Goal: Transaction & Acquisition: Purchase product/service

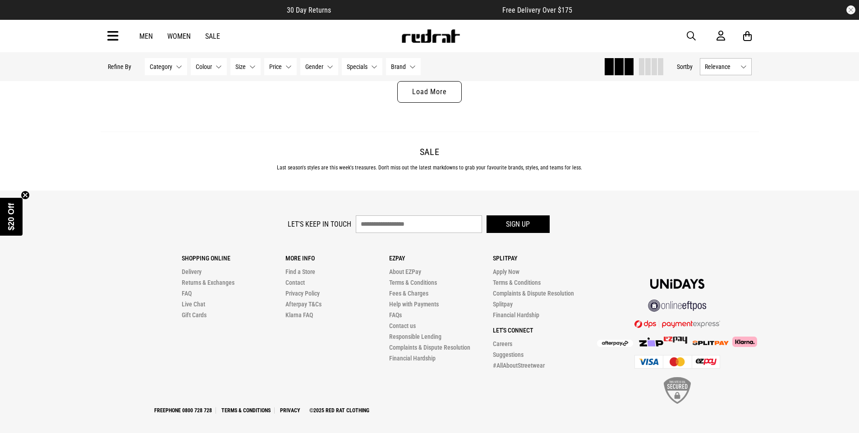
scroll to position [3056, 0]
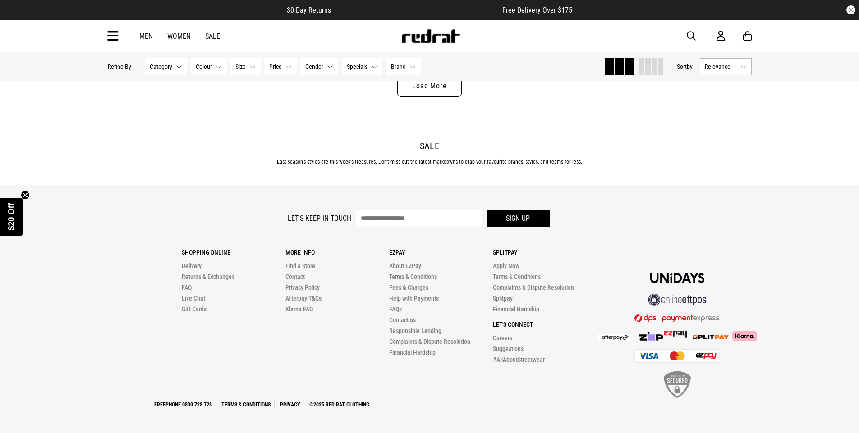
click at [419, 83] on link "Load More" at bounding box center [429, 86] width 64 height 22
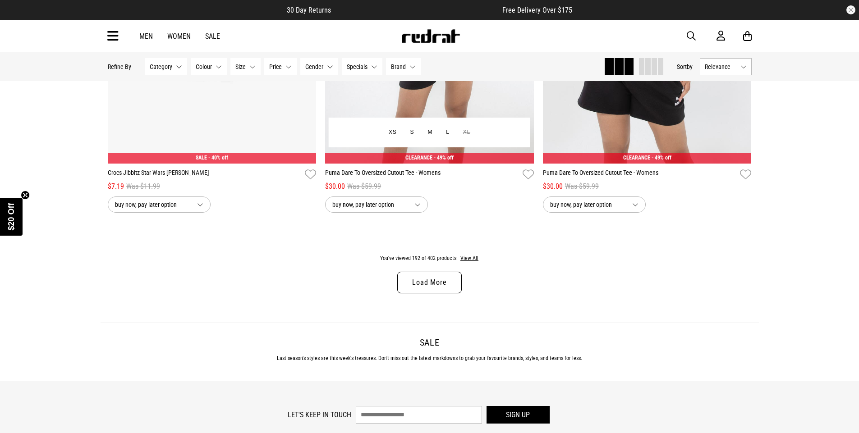
scroll to position [5761, 0]
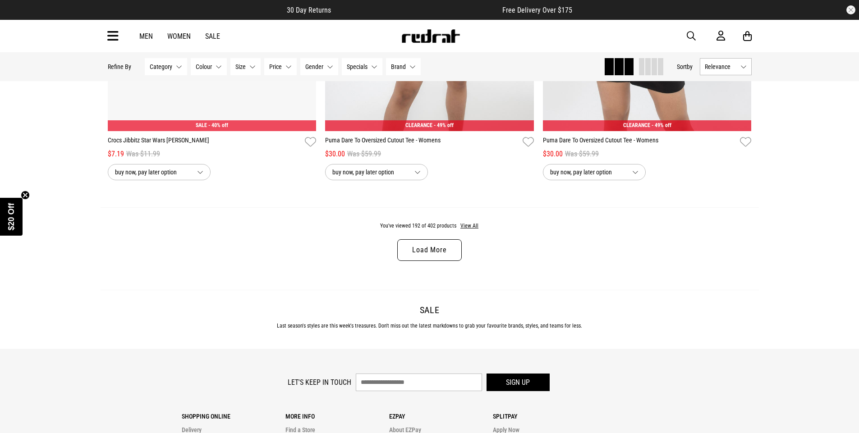
click at [413, 254] on link "Load More" at bounding box center [429, 250] width 64 height 22
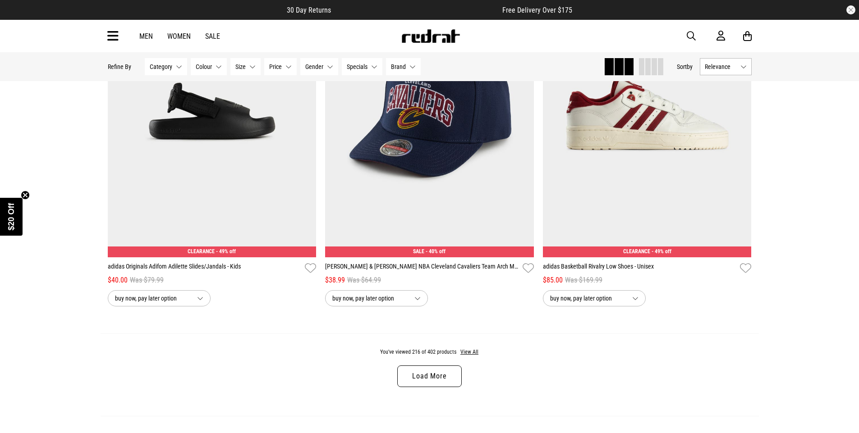
scroll to position [8601, 0]
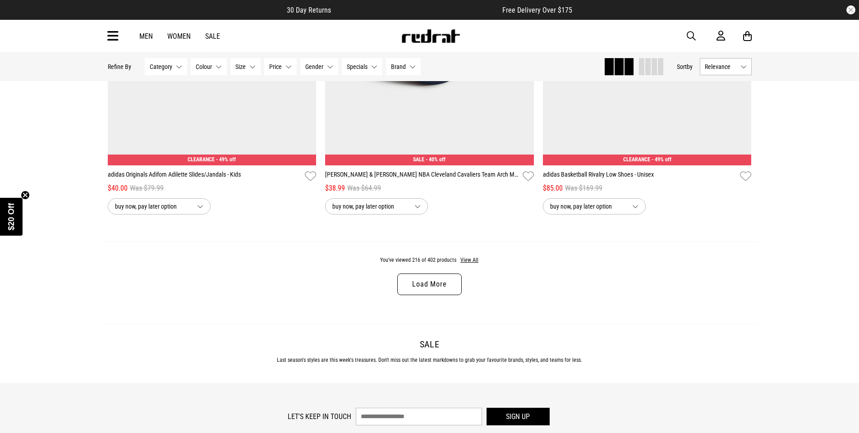
click at [420, 293] on link "Load More" at bounding box center [429, 285] width 64 height 22
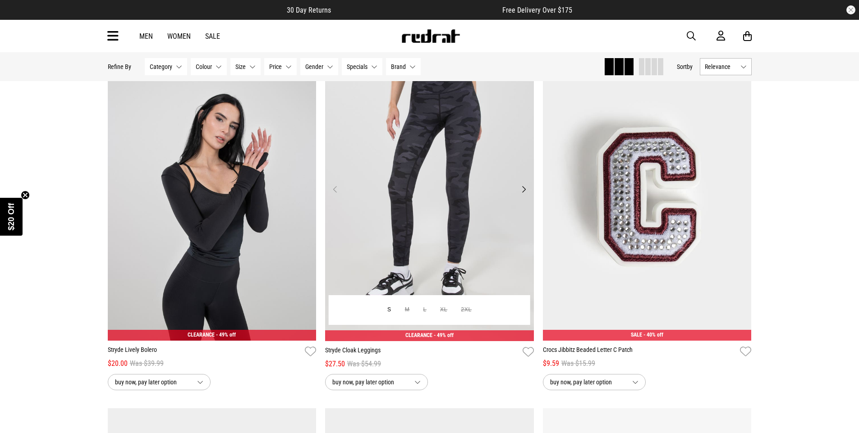
scroll to position [9864, 0]
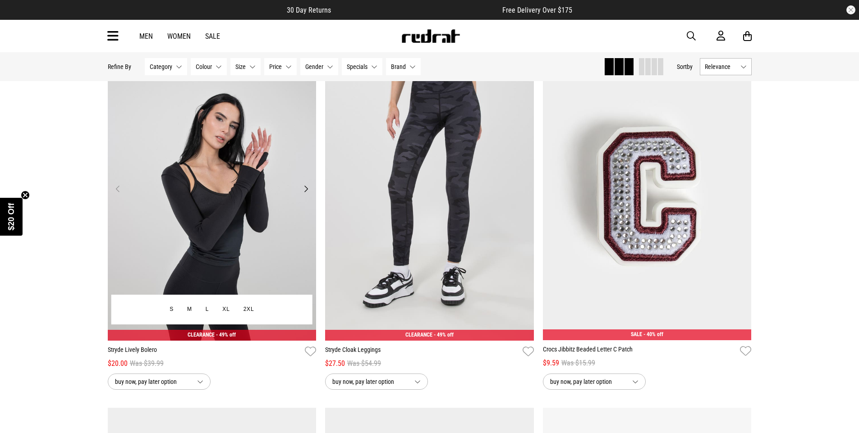
click at [226, 274] on img at bounding box center [212, 194] width 209 height 292
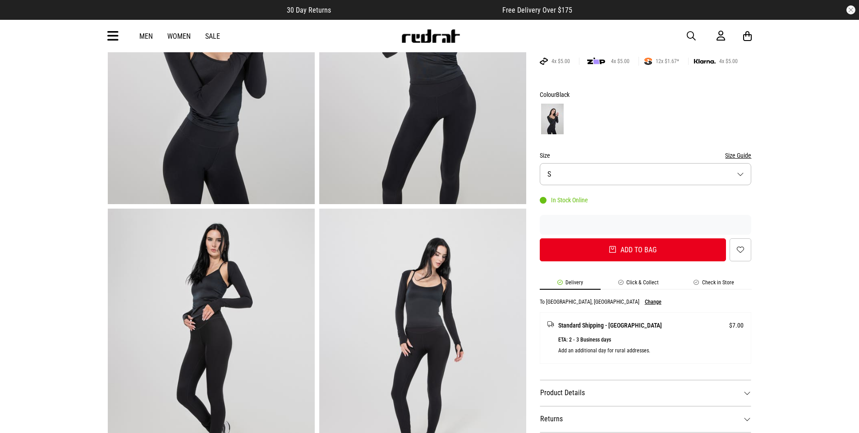
scroll to position [180, 0]
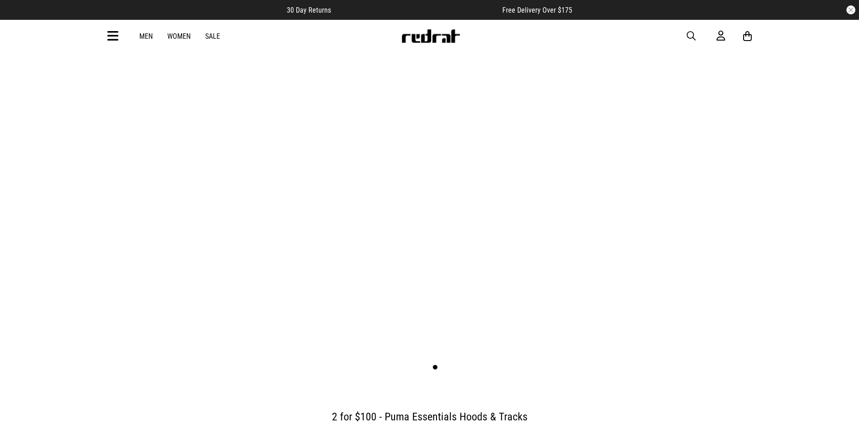
scroll to position [90, 0]
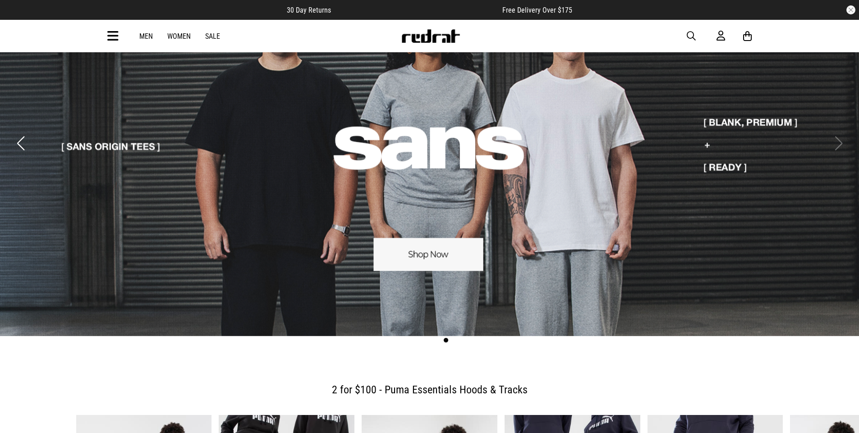
click at [214, 39] on link "Sale" at bounding box center [212, 36] width 15 height 9
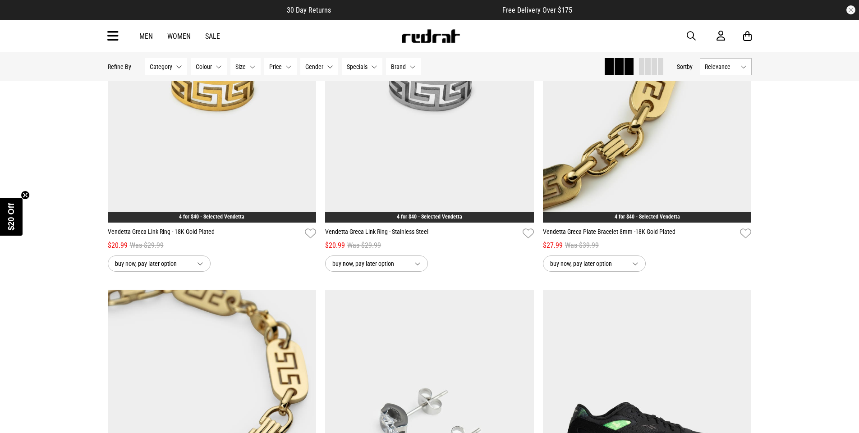
scroll to position [1668, 0]
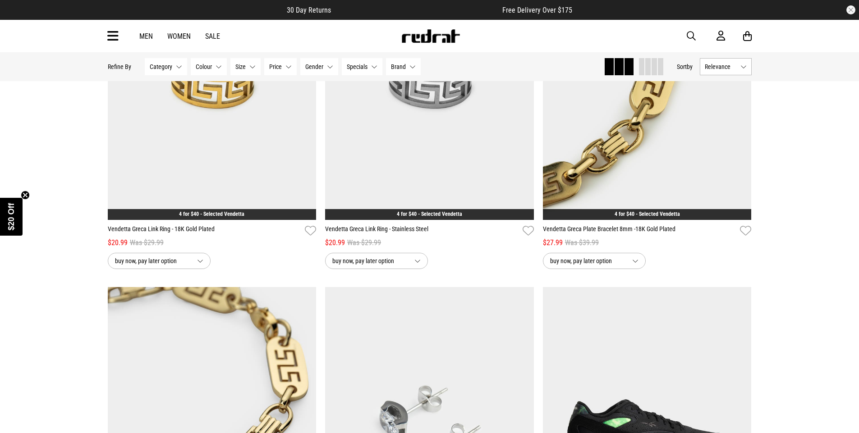
click at [209, 36] on link "Sale" at bounding box center [212, 36] width 15 height 9
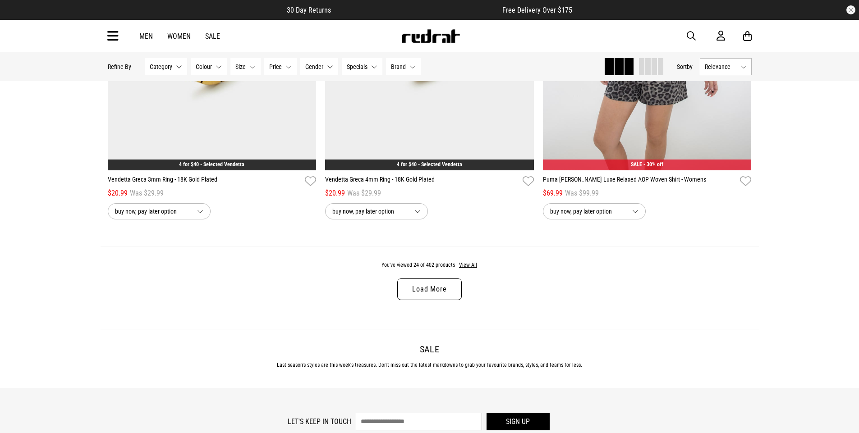
scroll to position [3004, 0]
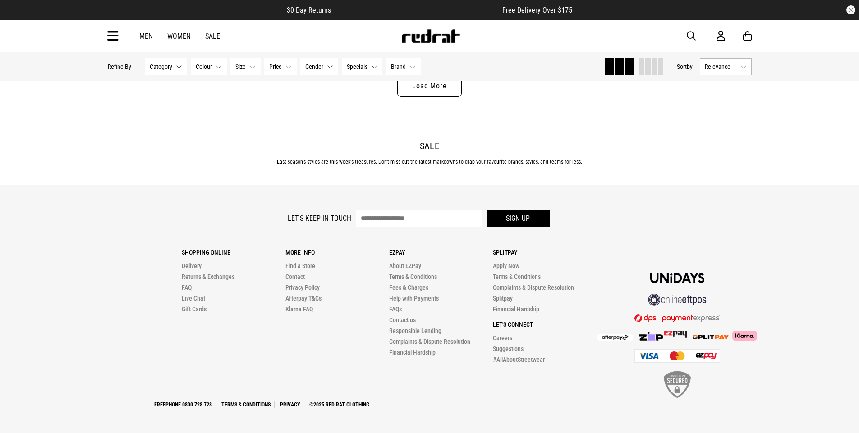
click at [419, 84] on link "Load More" at bounding box center [429, 86] width 64 height 22
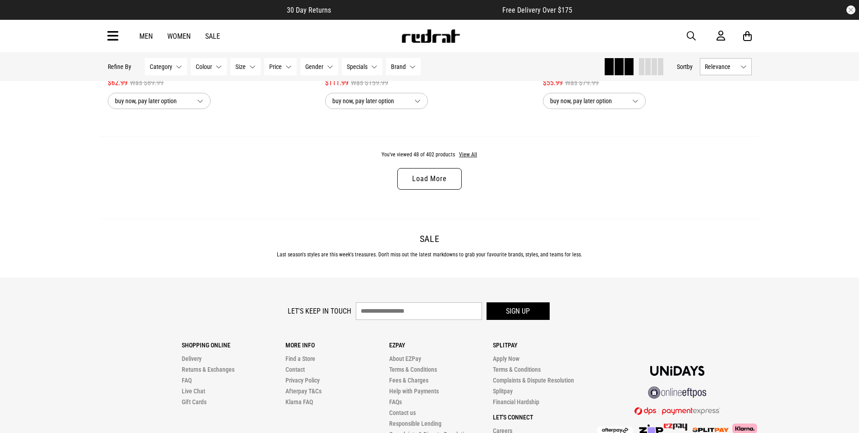
scroll to position [5799, 0]
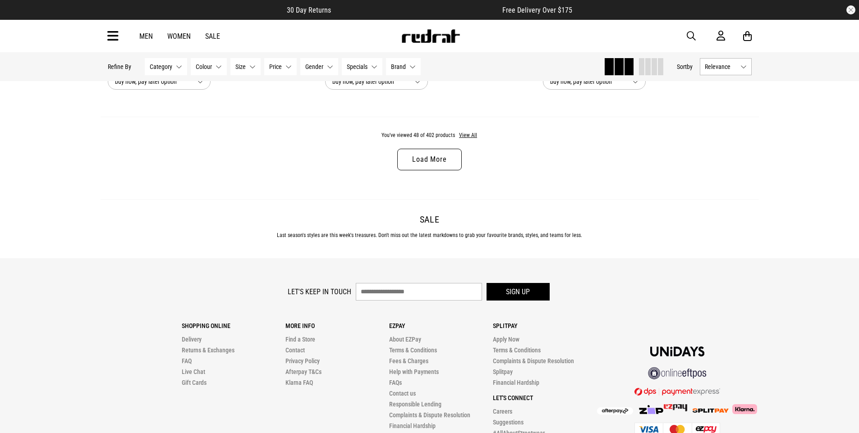
click at [430, 164] on link "Load More" at bounding box center [429, 160] width 64 height 22
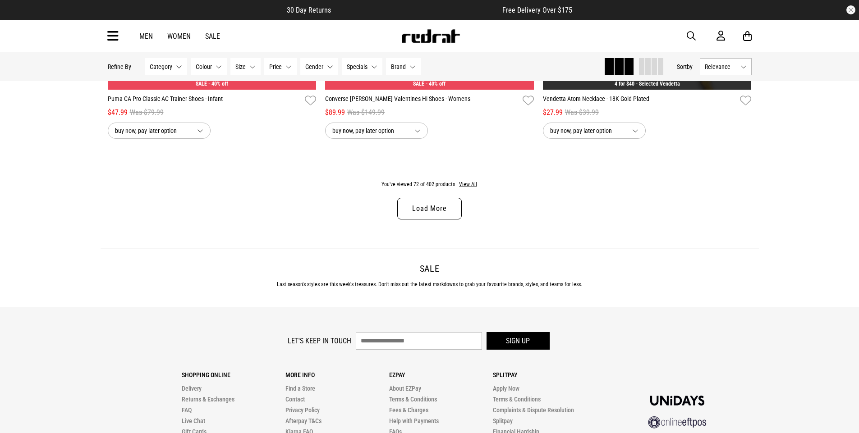
scroll to position [8639, 0]
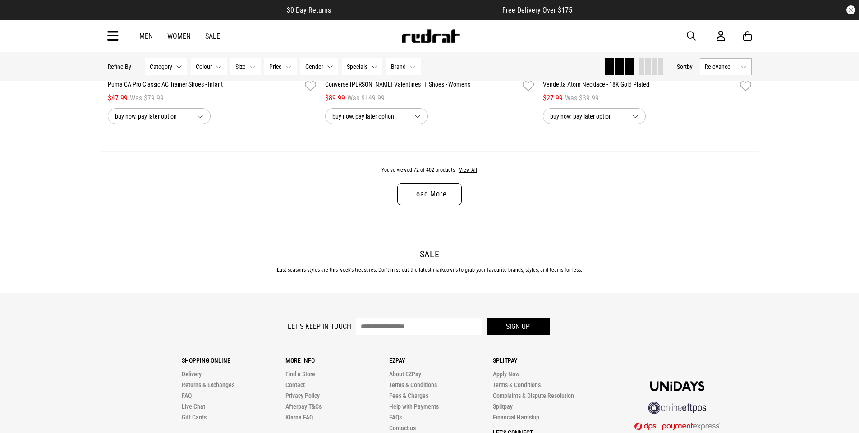
click at [426, 204] on link "Load More" at bounding box center [429, 194] width 64 height 22
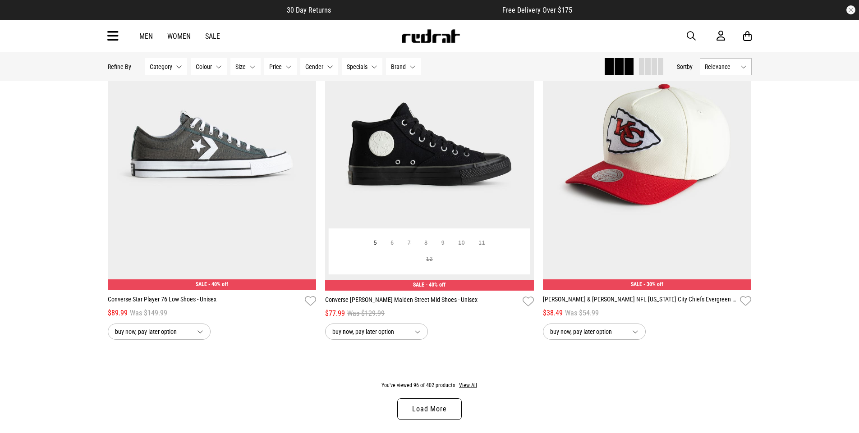
scroll to position [11344, 0]
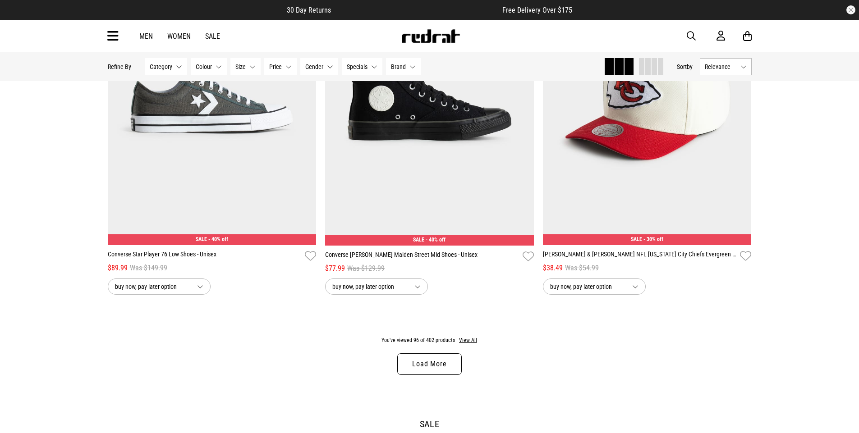
click at [430, 375] on link "Load More" at bounding box center [429, 364] width 64 height 22
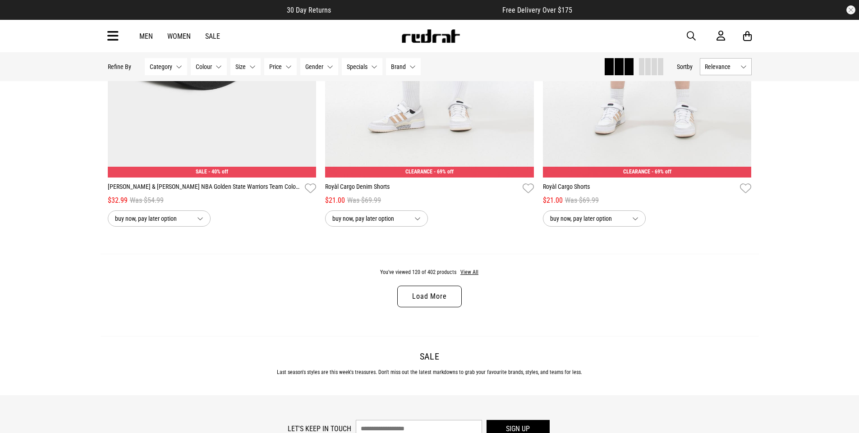
scroll to position [14365, 0]
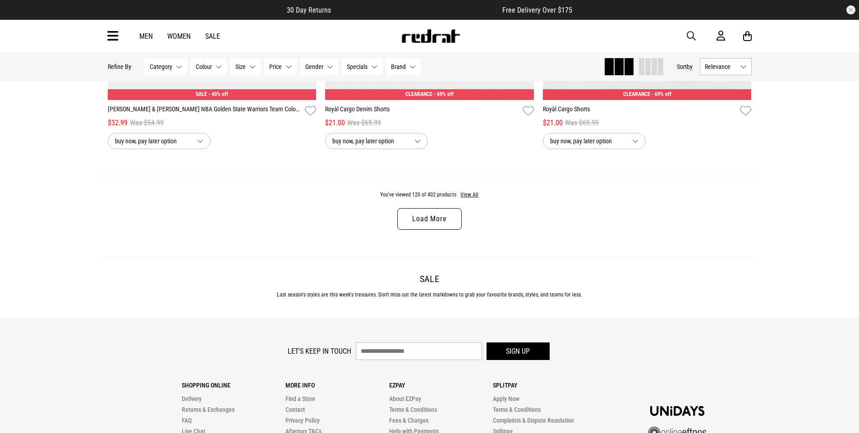
click at [429, 230] on link "Load More" at bounding box center [429, 219] width 64 height 22
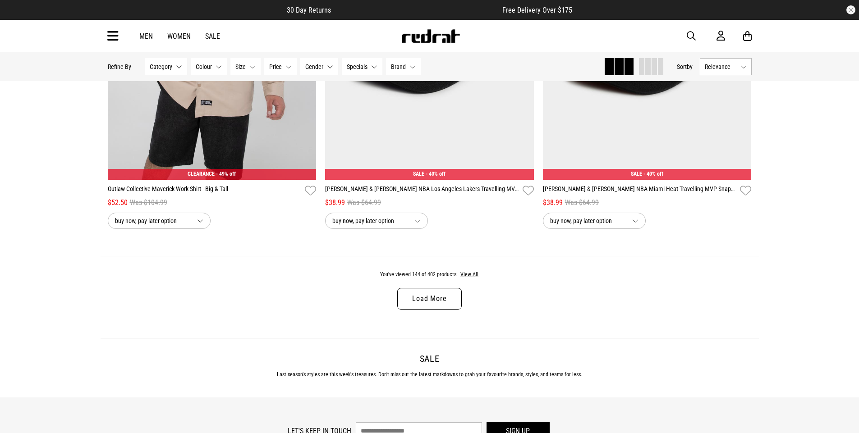
scroll to position [17340, 0]
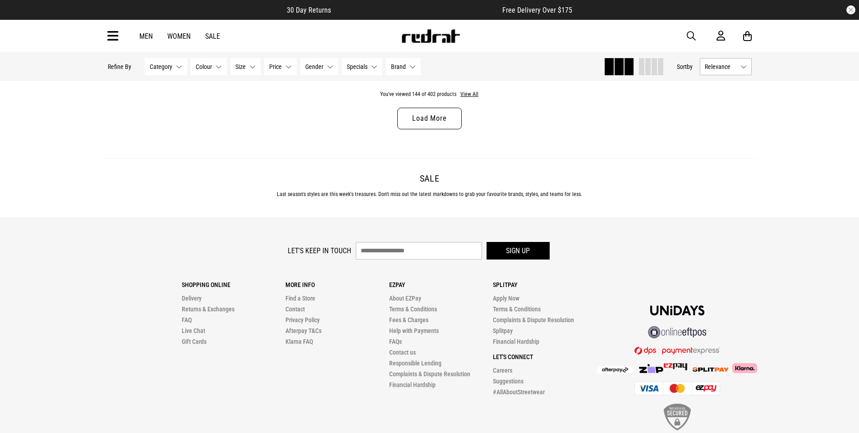
click at [441, 129] on link "Load More" at bounding box center [429, 119] width 64 height 22
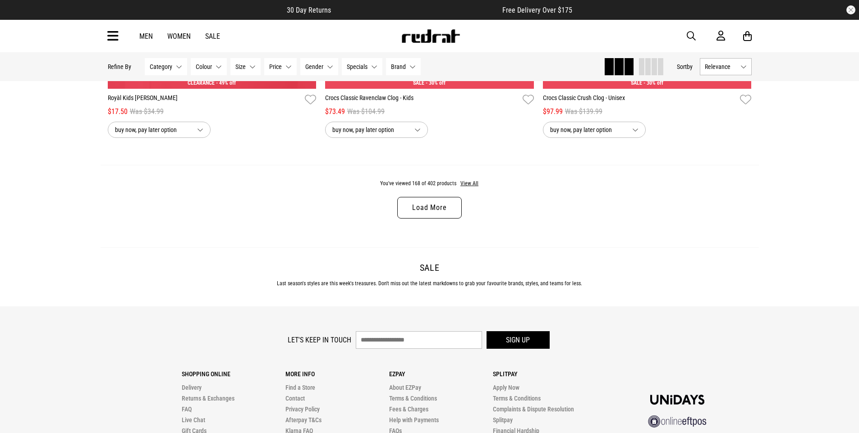
scroll to position [20136, 0]
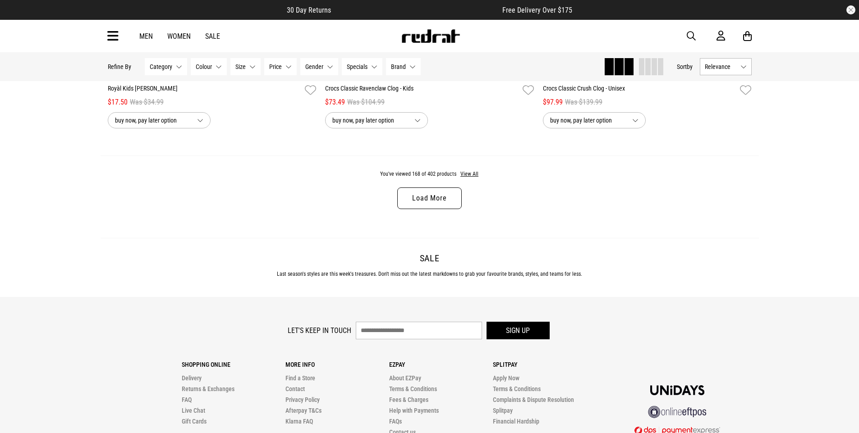
click at [436, 209] on link "Load More" at bounding box center [429, 199] width 64 height 22
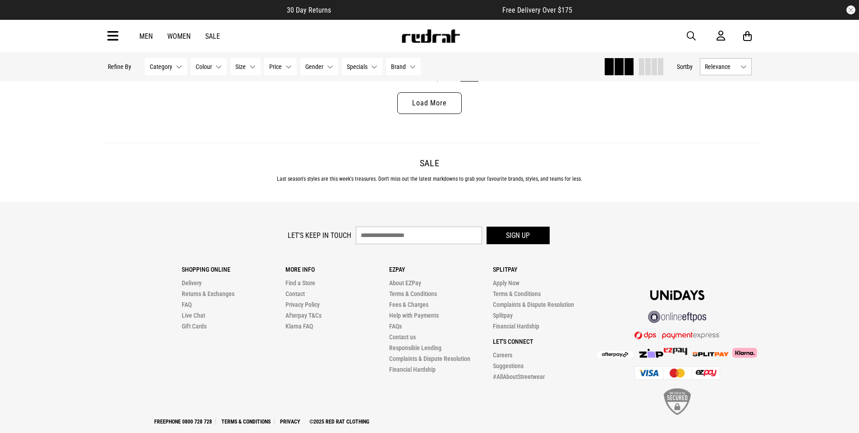
scroll to position [23111, 0]
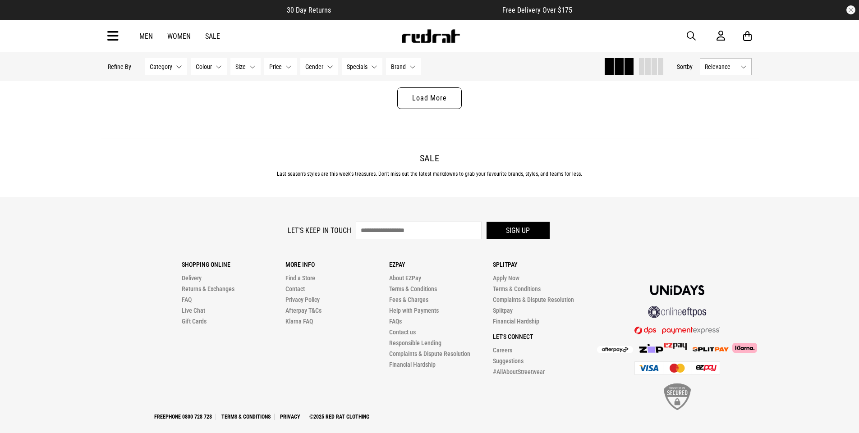
click at [436, 109] on link "Load More" at bounding box center [429, 98] width 64 height 22
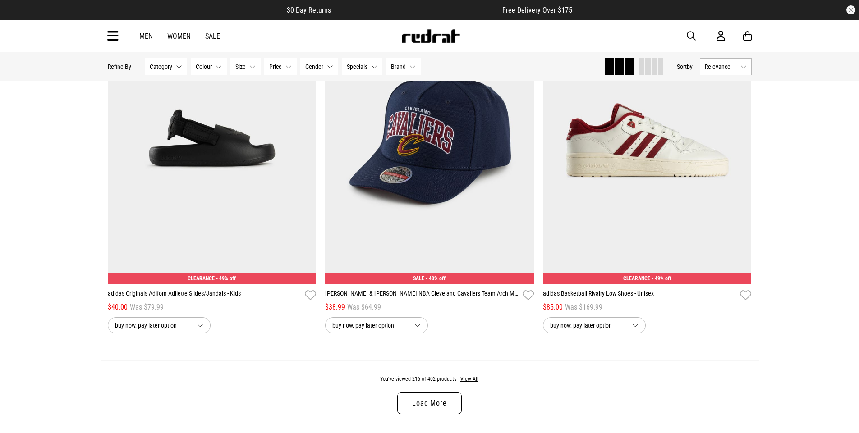
scroll to position [25816, 0]
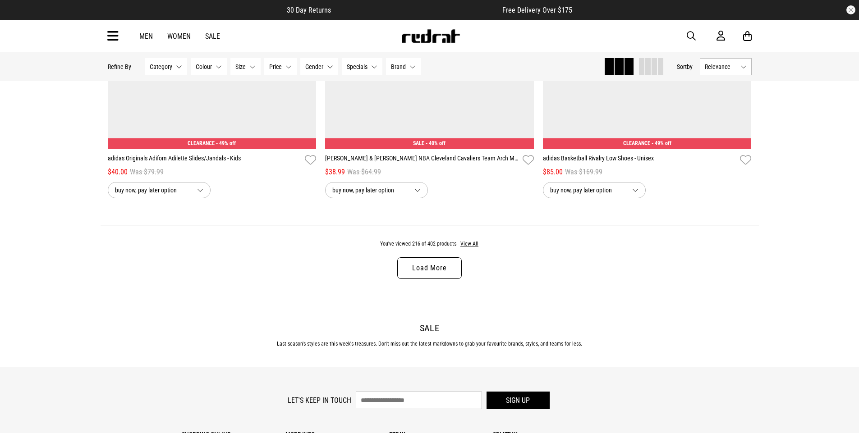
click at [429, 279] on link "Load More" at bounding box center [429, 268] width 64 height 22
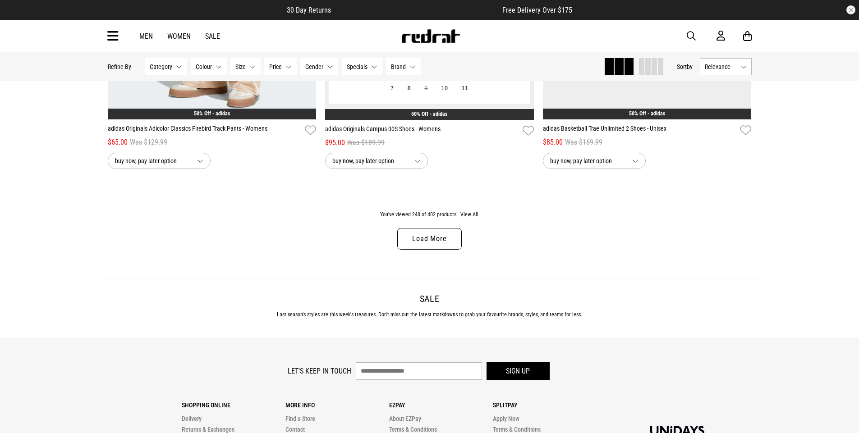
scroll to position [28747, 0]
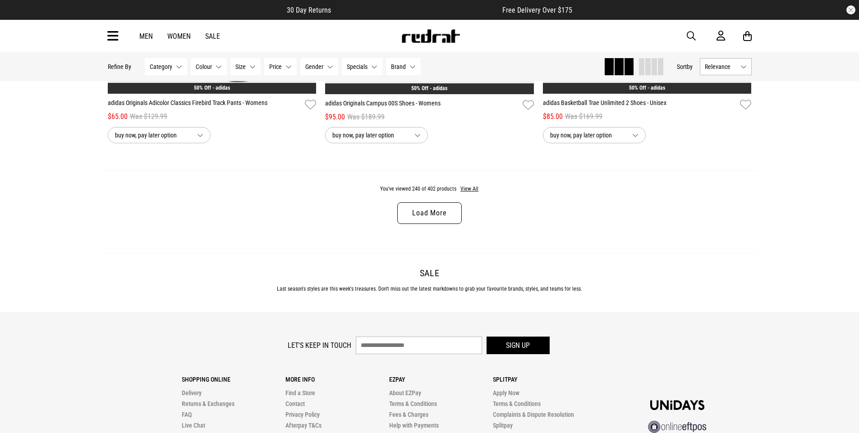
click at [422, 224] on link "Load More" at bounding box center [429, 213] width 64 height 22
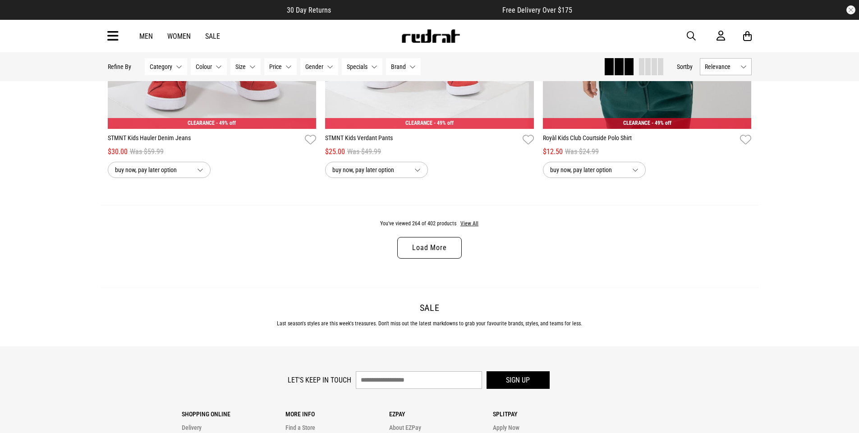
scroll to position [31587, 0]
click at [431, 258] on link "Load More" at bounding box center [429, 248] width 64 height 22
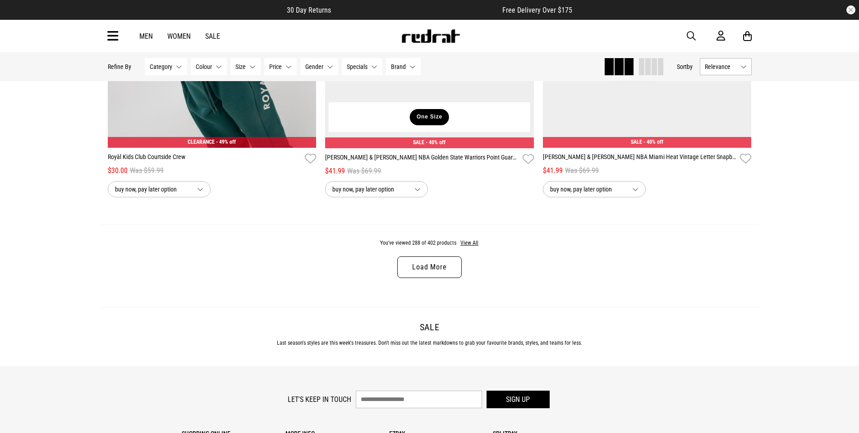
scroll to position [34517, 0]
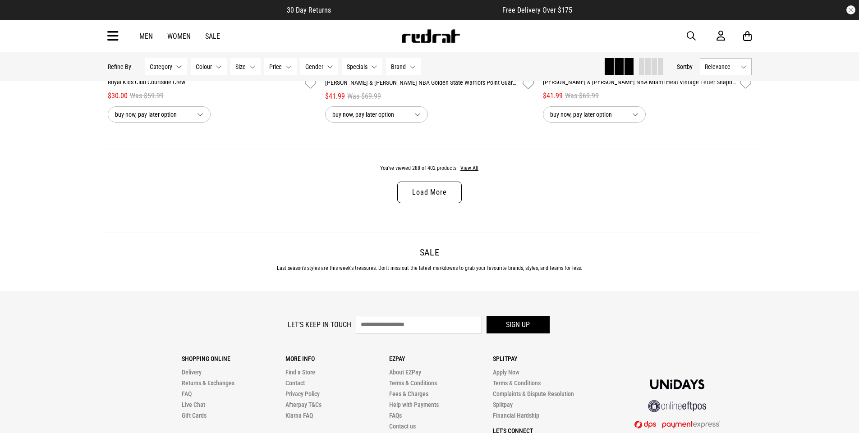
click at [432, 203] on link "Load More" at bounding box center [429, 193] width 64 height 22
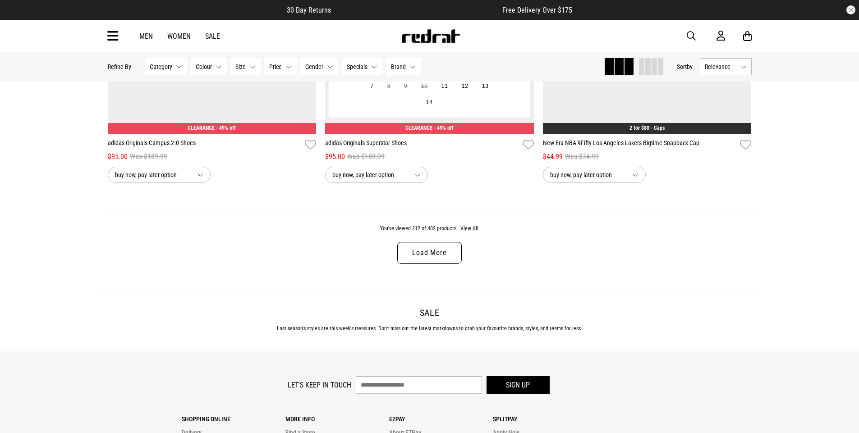
scroll to position [37358, 0]
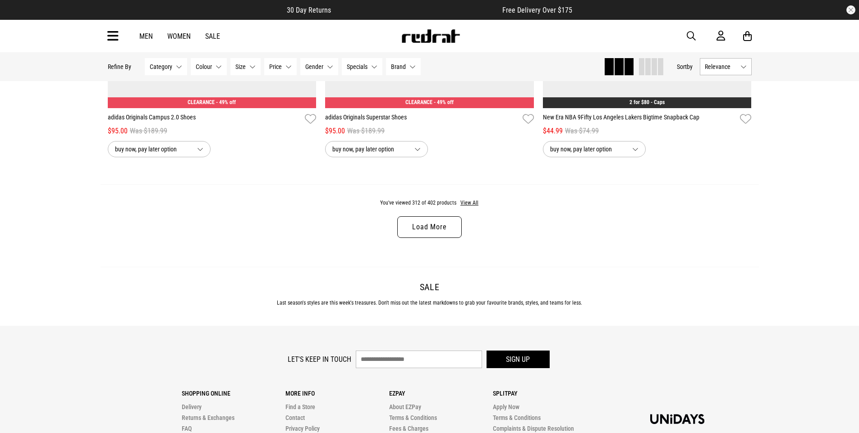
click at [437, 238] on link "Load More" at bounding box center [429, 227] width 64 height 22
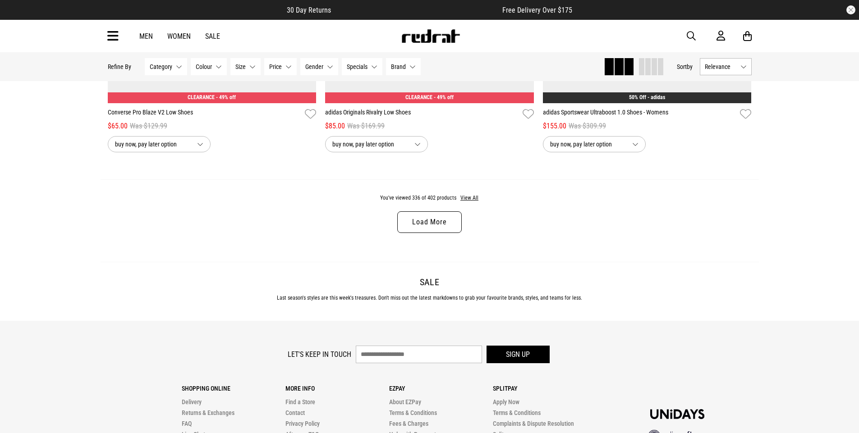
scroll to position [40243, 0]
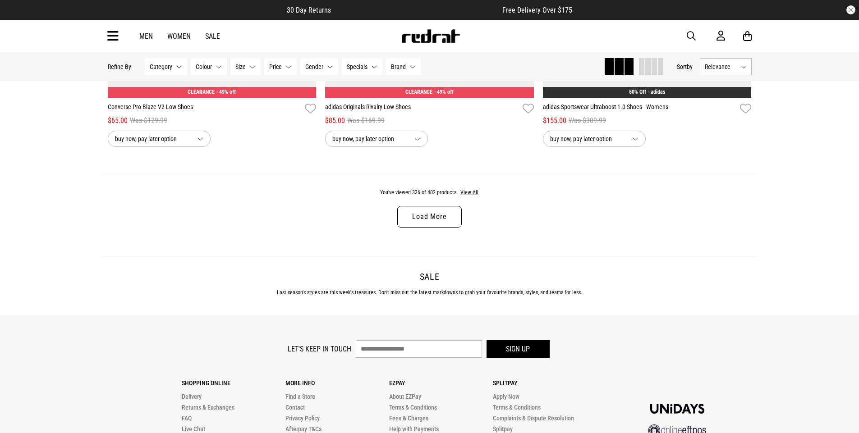
click at [431, 228] on link "Load More" at bounding box center [429, 217] width 64 height 22
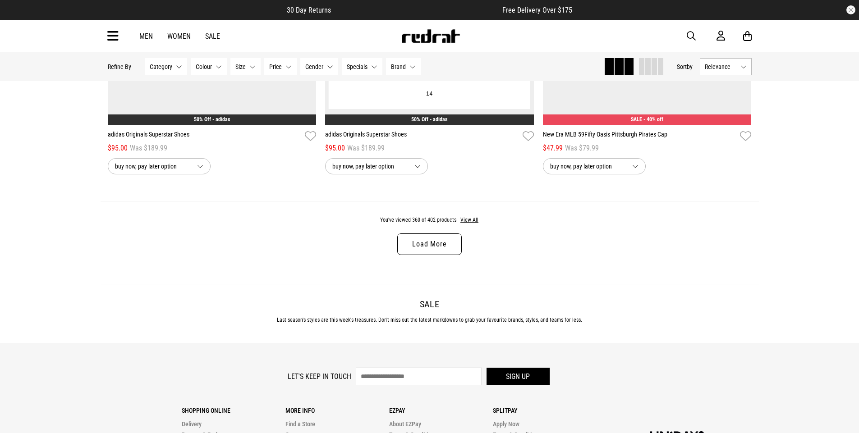
scroll to position [43129, 0]
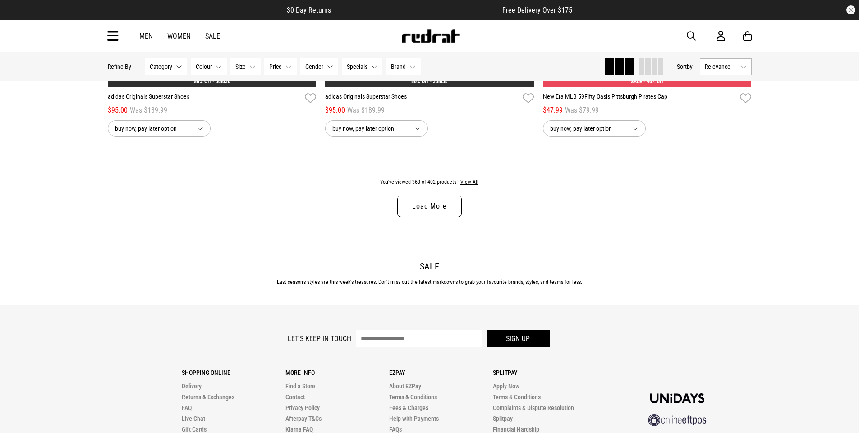
click at [429, 217] on link "Load More" at bounding box center [429, 207] width 64 height 22
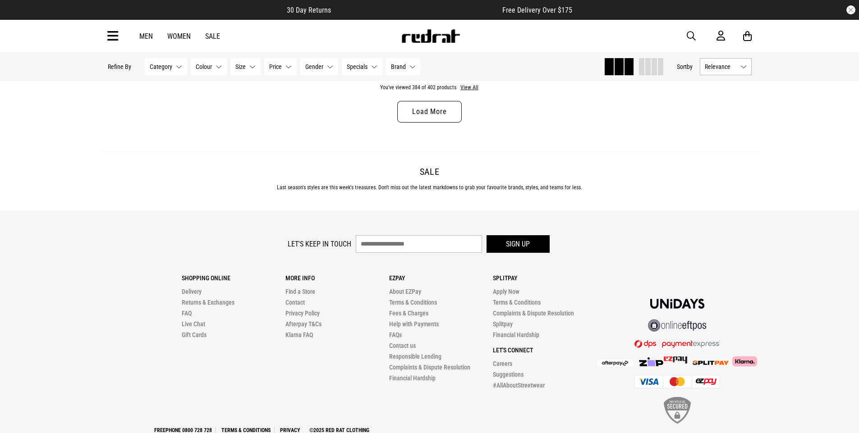
scroll to position [46104, 0]
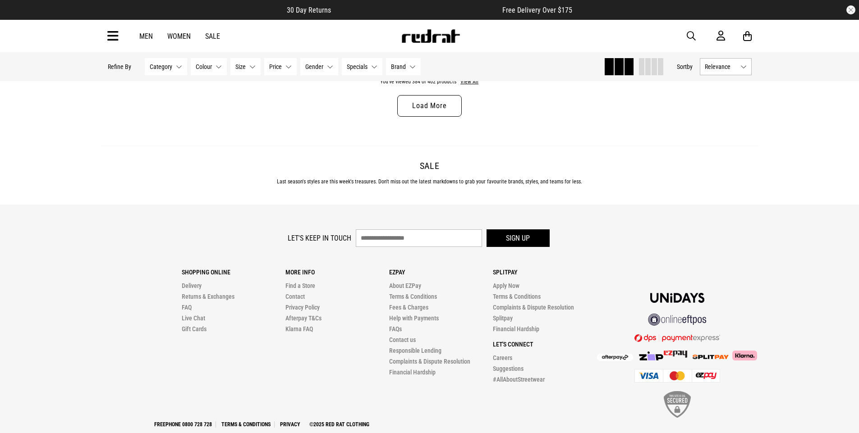
click at [436, 117] on link "Load More" at bounding box center [429, 106] width 64 height 22
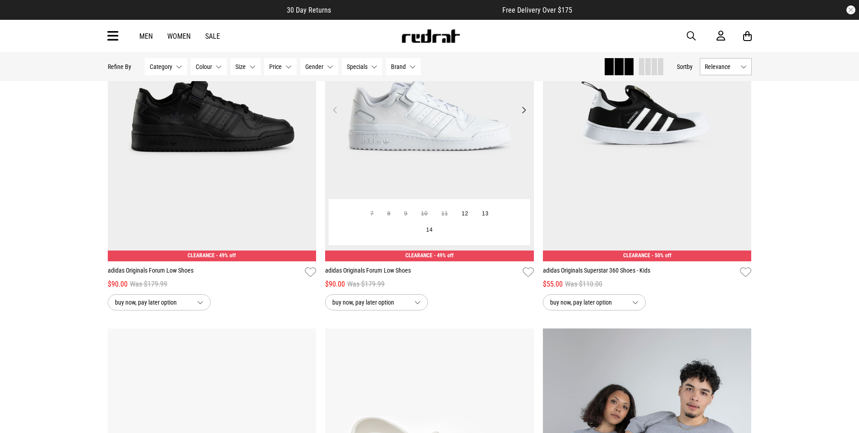
scroll to position [46194, 0]
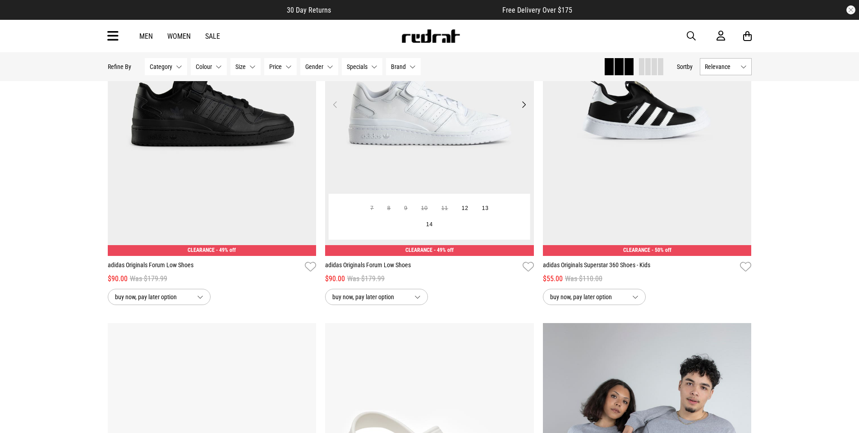
click at [445, 171] on img at bounding box center [429, 110] width 209 height 292
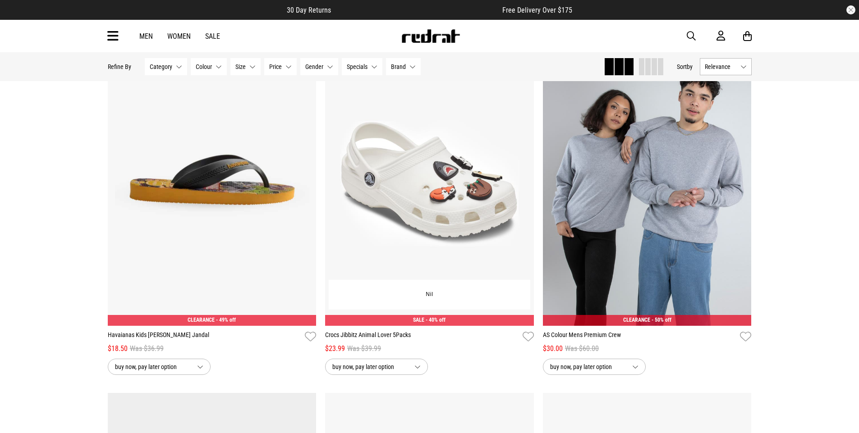
scroll to position [530, 0]
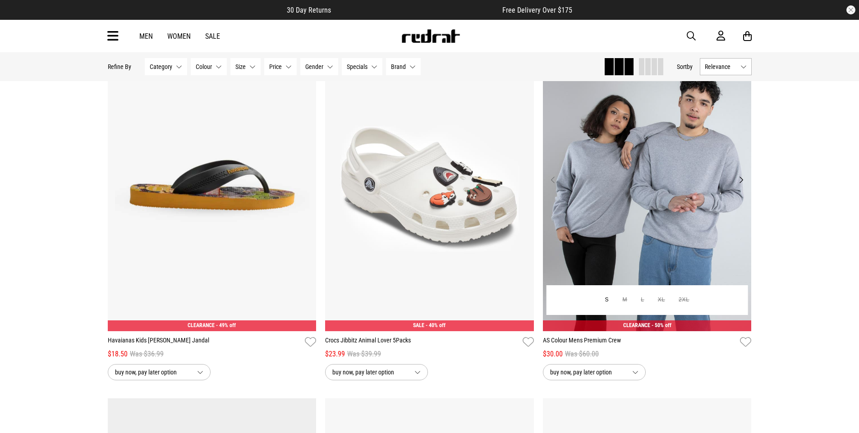
click at [713, 199] on img at bounding box center [647, 185] width 209 height 292
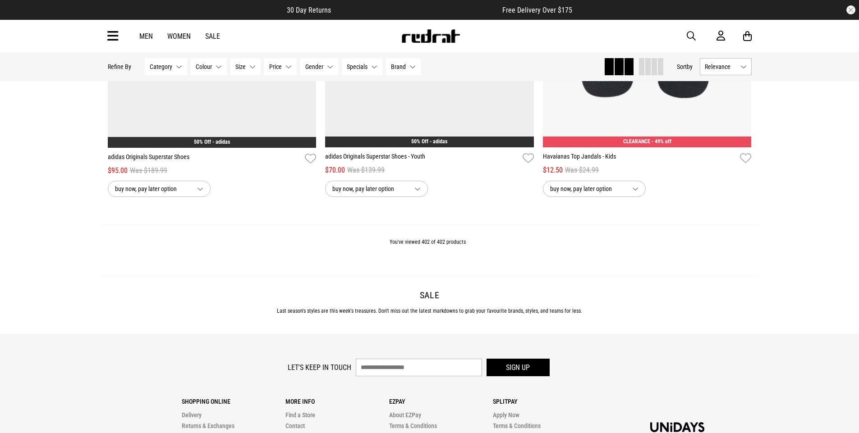
scroll to position [2179, 0]
